Goal: Task Accomplishment & Management: Contribute content

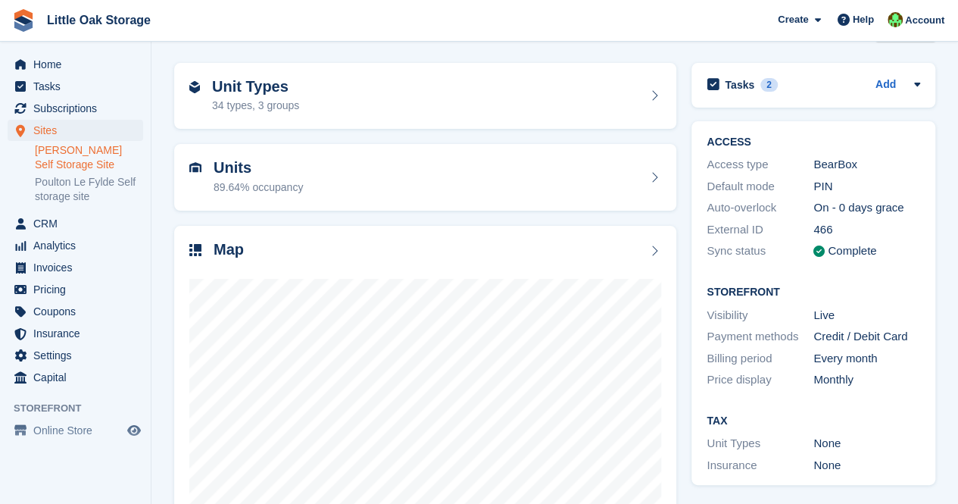
scroll to position [48, 0]
click at [58, 429] on span "Online Store" at bounding box center [78, 430] width 91 height 21
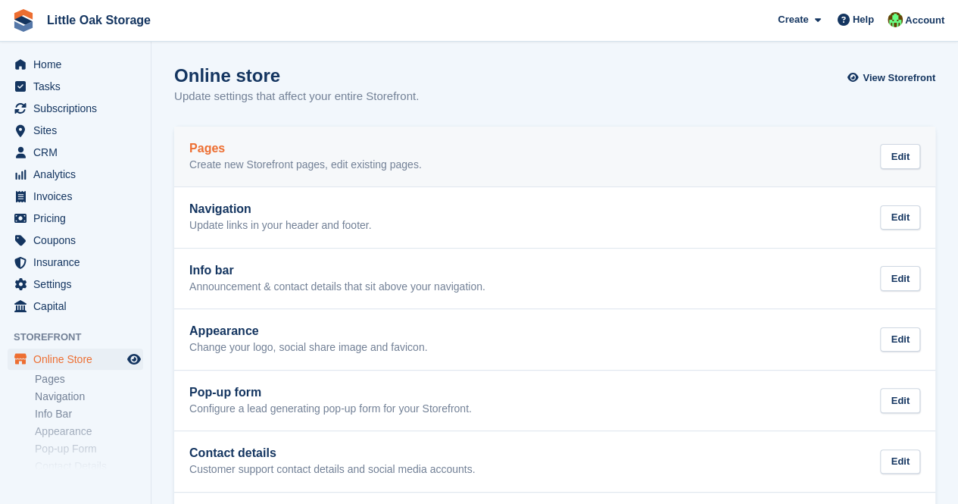
click at [322, 133] on link "Pages Create new Storefront pages, edit existing pages. Edit" at bounding box center [554, 156] width 761 height 61
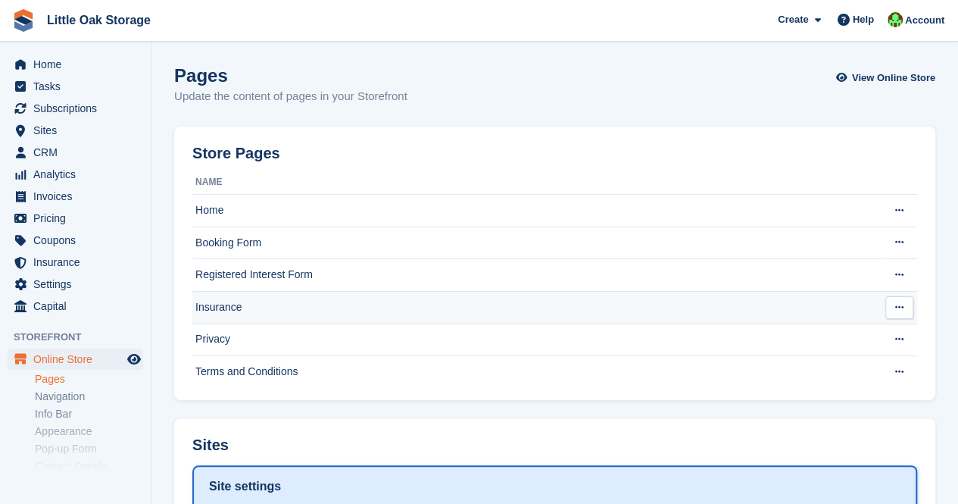
scroll to position [298, 0]
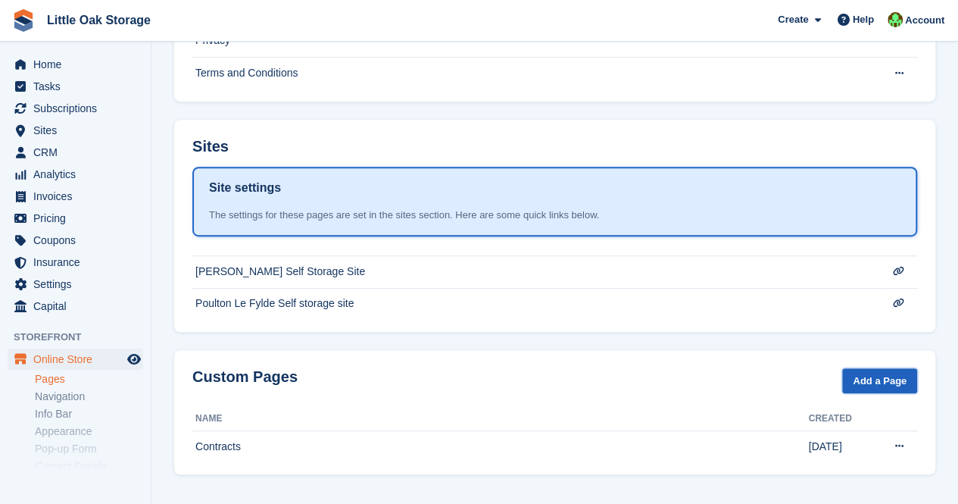
click at [872, 374] on link "Add a Page" at bounding box center [879, 380] width 75 height 25
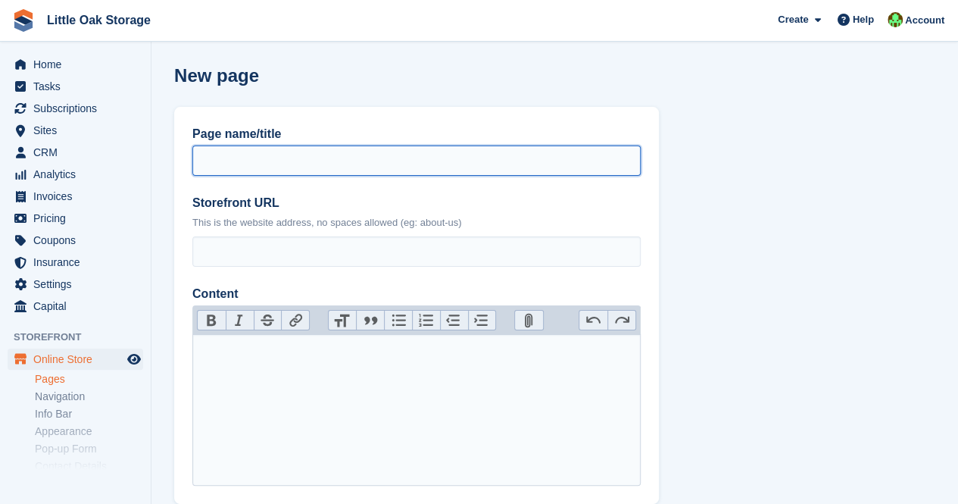
click at [212, 166] on input "Page name/title" at bounding box center [416, 160] width 448 height 30
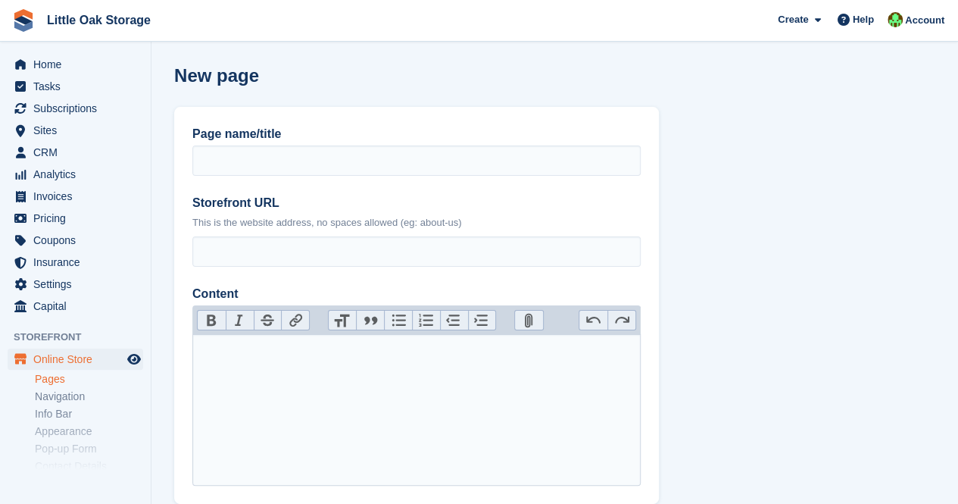
click at [220, 204] on label "Storefront URL" at bounding box center [416, 203] width 448 height 18
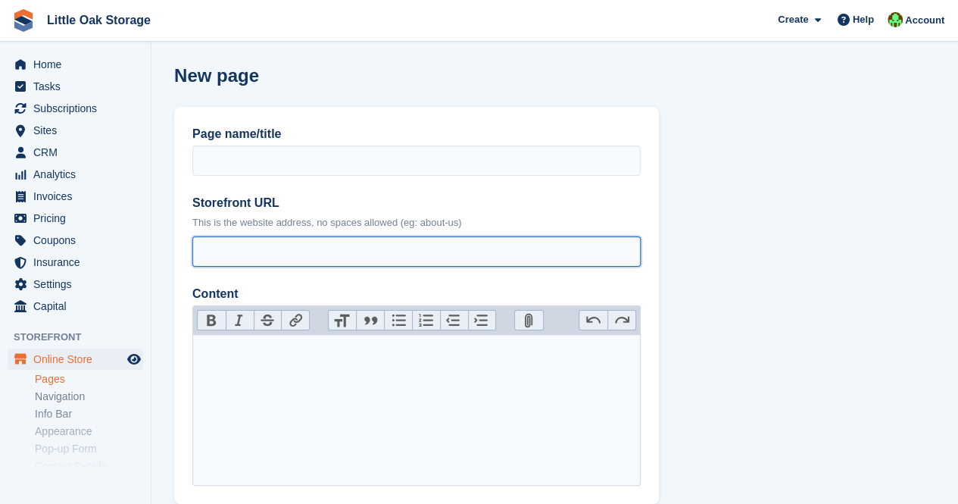
click at [220, 236] on input "Storefront URL" at bounding box center [416, 251] width 448 height 30
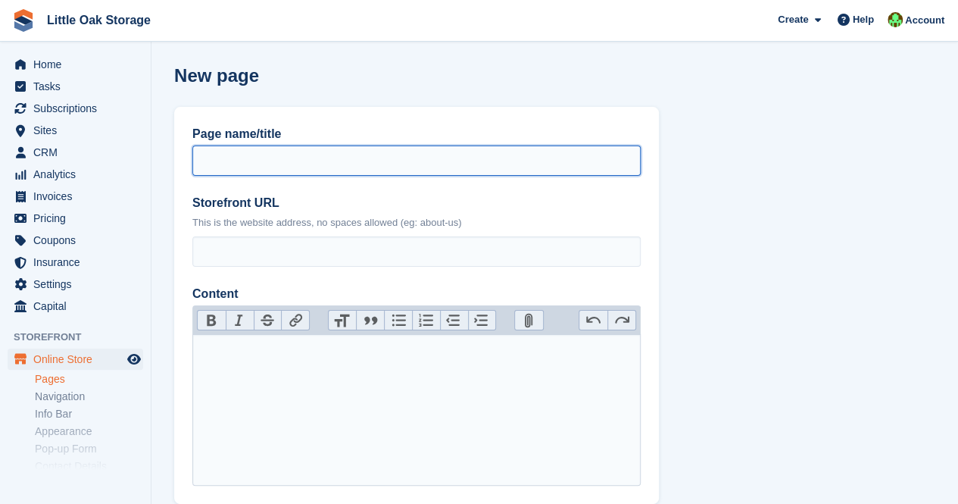
click at [242, 164] on input "Page name/title" at bounding box center [416, 160] width 448 height 30
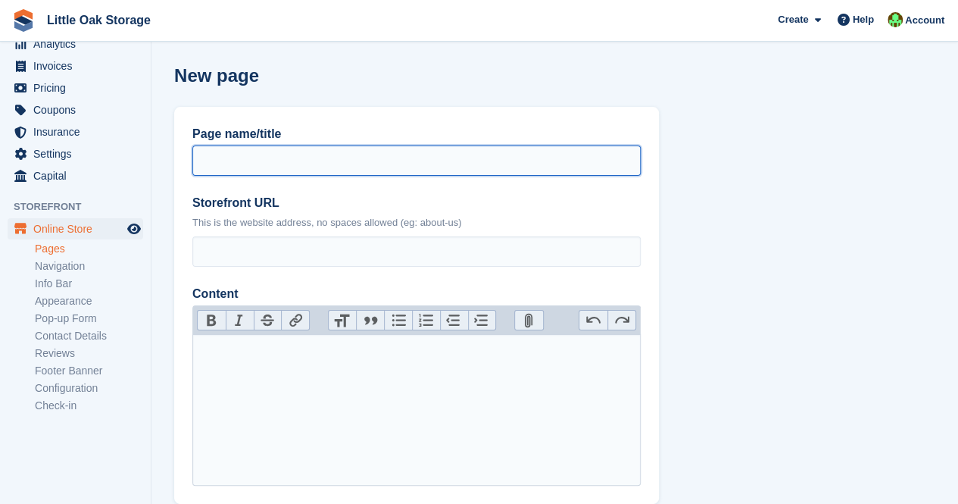
click at [258, 167] on input "Page name/title" at bounding box center [416, 160] width 448 height 30
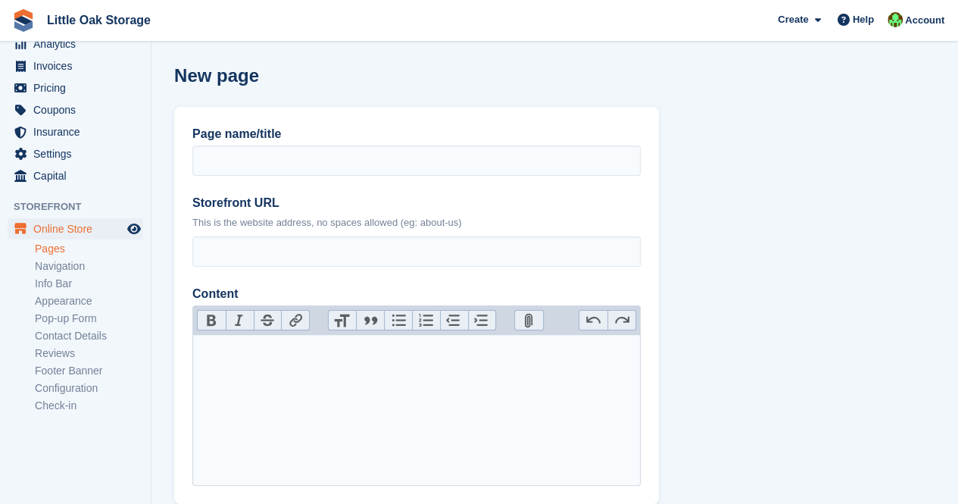
click at [226, 404] on trix-editor "Content" at bounding box center [416, 409] width 448 height 151
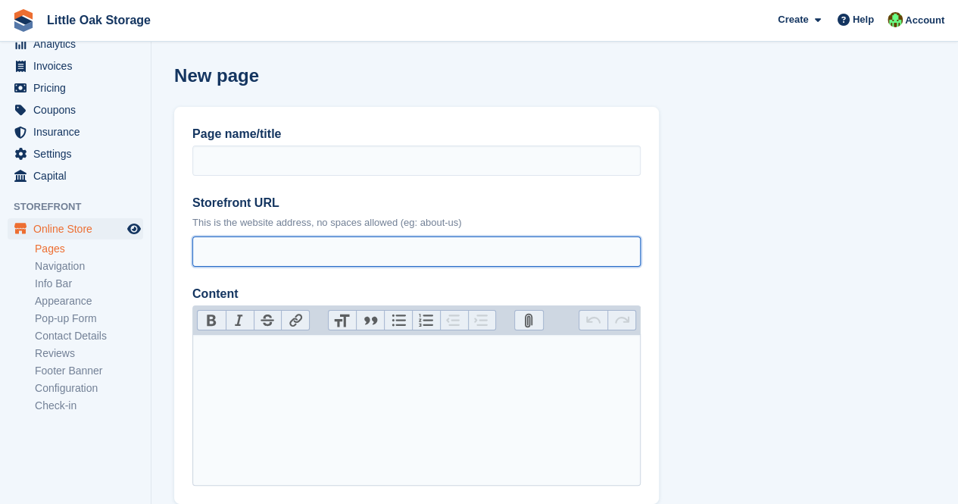
click at [282, 243] on input "Storefront URL" at bounding box center [416, 251] width 448 height 30
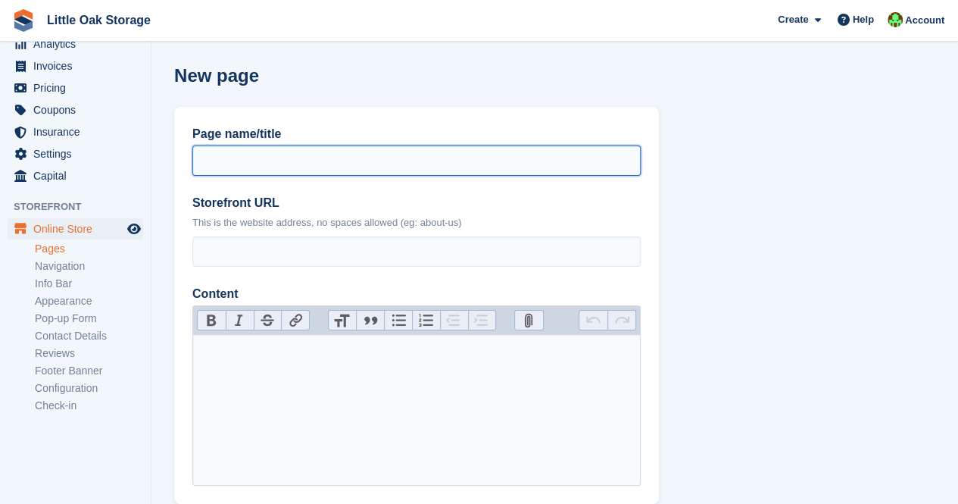
click at [256, 161] on input "Page name/title" at bounding box center [416, 160] width 448 height 30
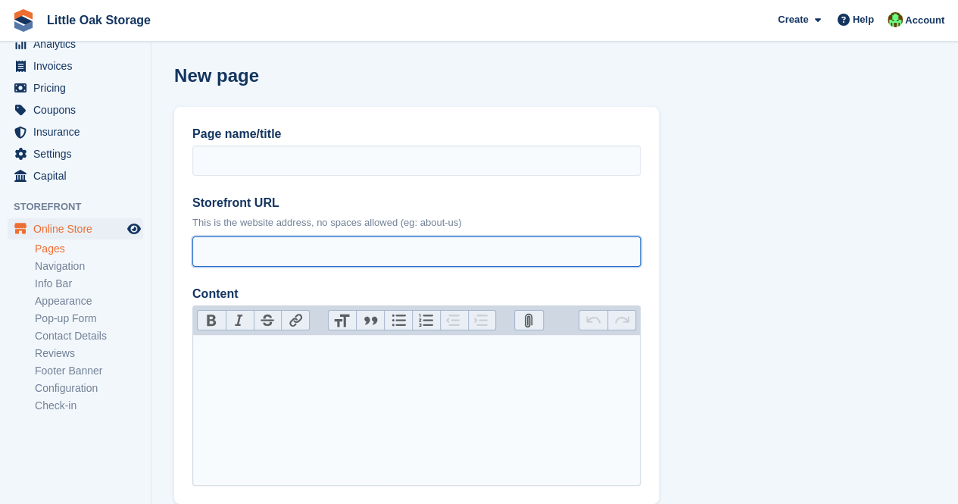
click at [270, 236] on input "Storefront URL" at bounding box center [416, 251] width 448 height 30
click at [310, 254] on input "Storefront URL" at bounding box center [416, 251] width 448 height 30
